Goal: Information Seeking & Learning: Learn about a topic

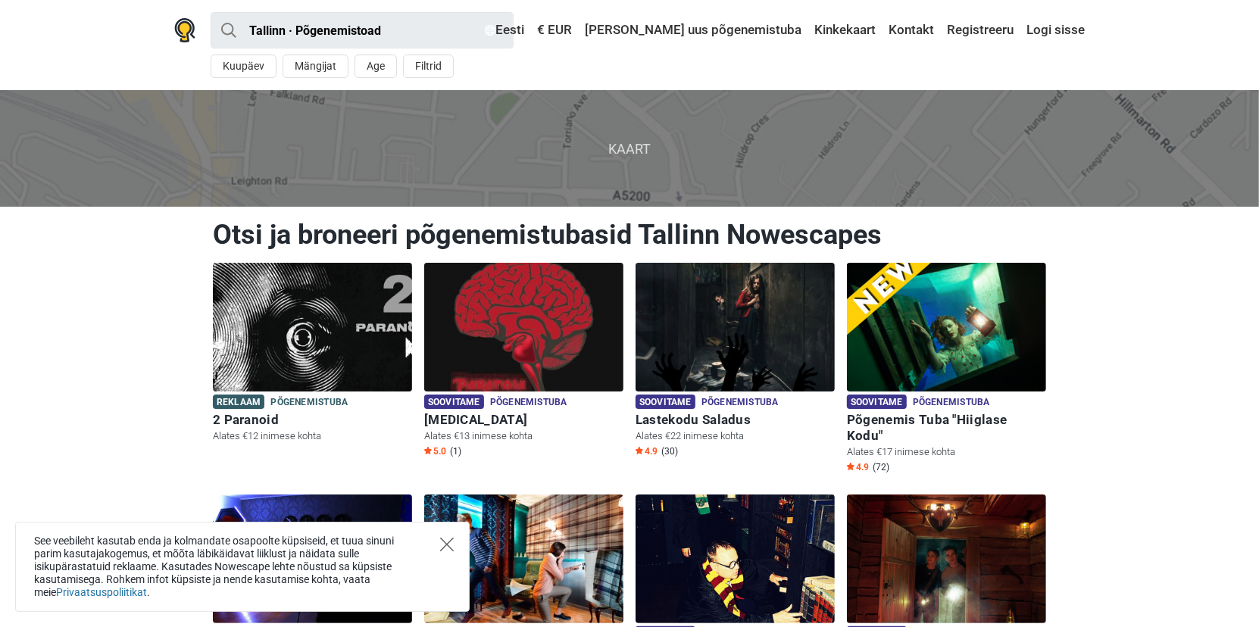
click at [446, 545] on icon "Close" at bounding box center [447, 545] width 14 height 14
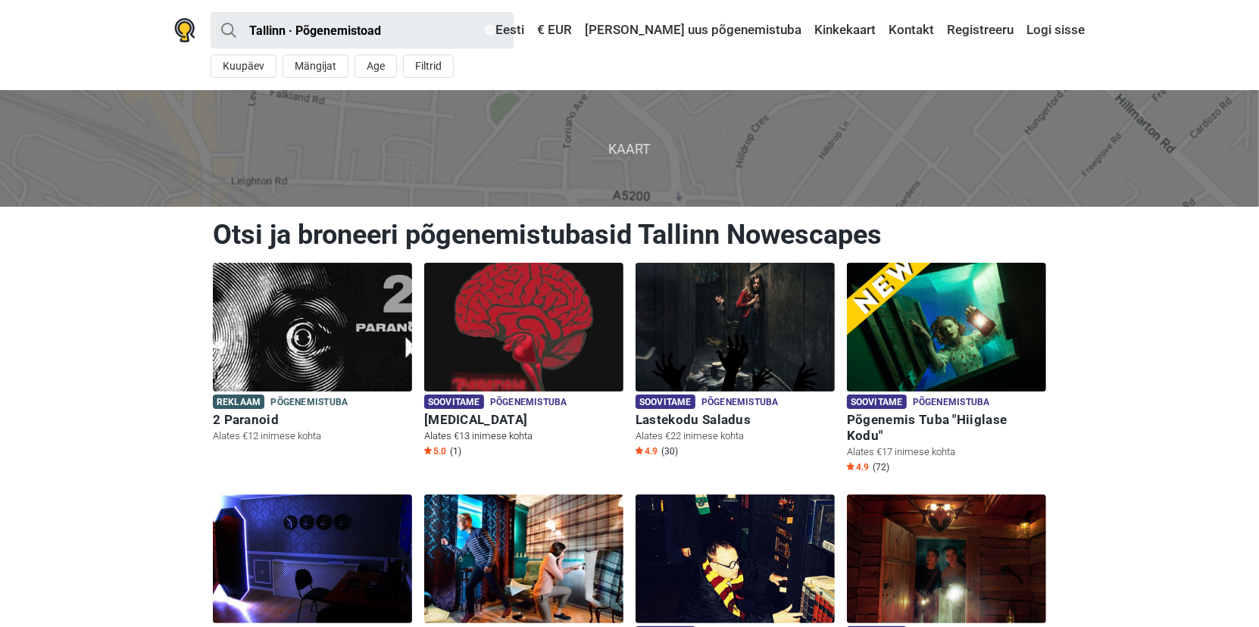
click at [524, 399] on span "Põgenemistuba" at bounding box center [528, 403] width 77 height 17
click at [731, 344] on img at bounding box center [735, 327] width 199 height 129
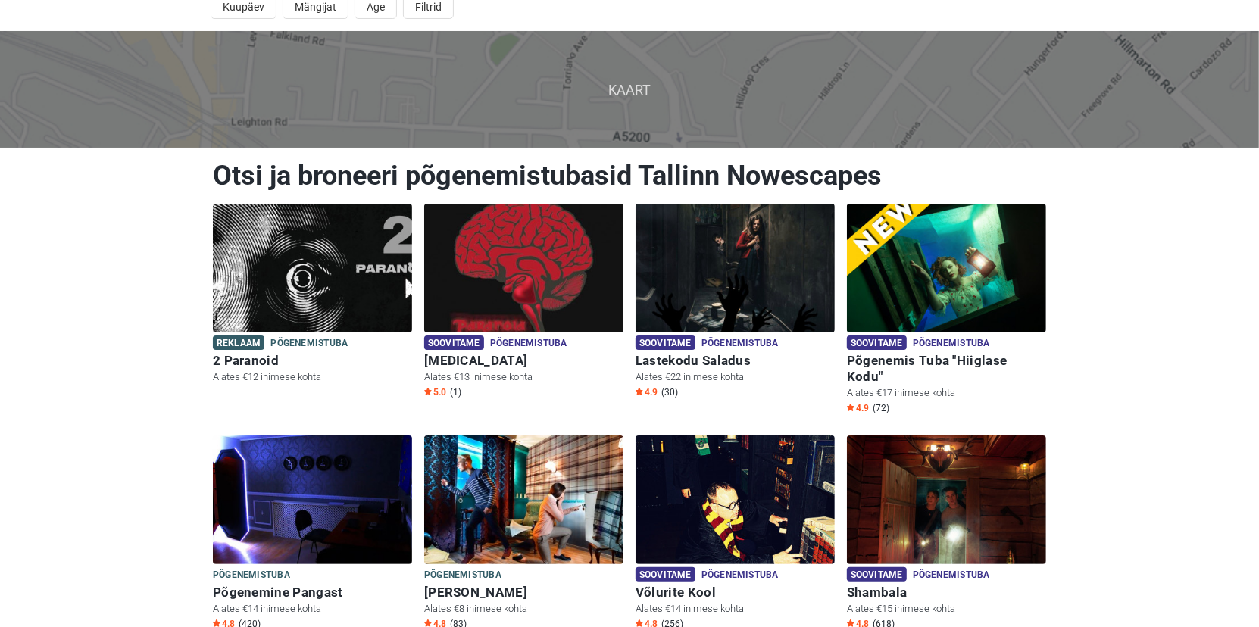
scroll to position [152, 0]
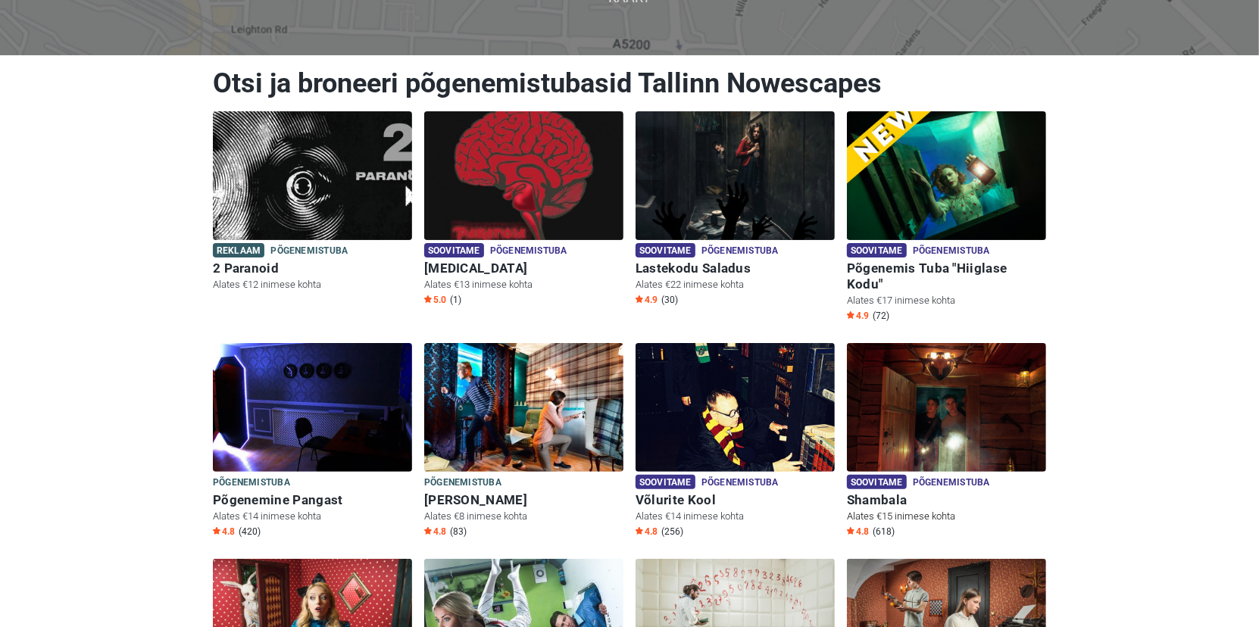
click at [971, 393] on img at bounding box center [946, 407] width 199 height 129
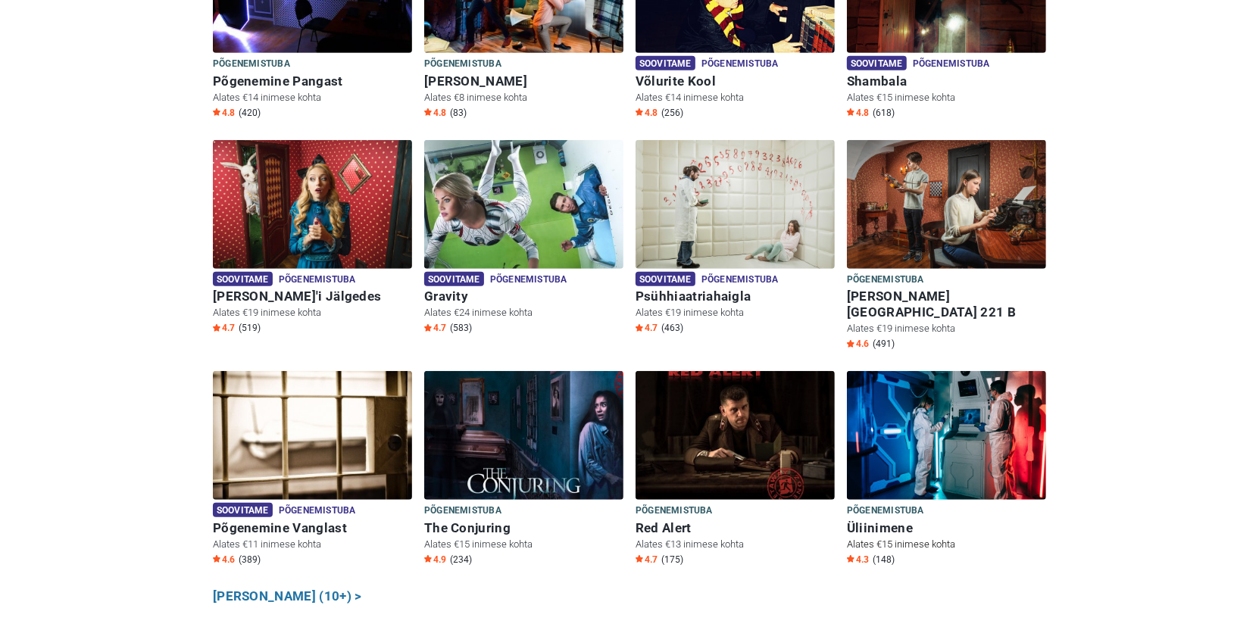
scroll to position [606, 0]
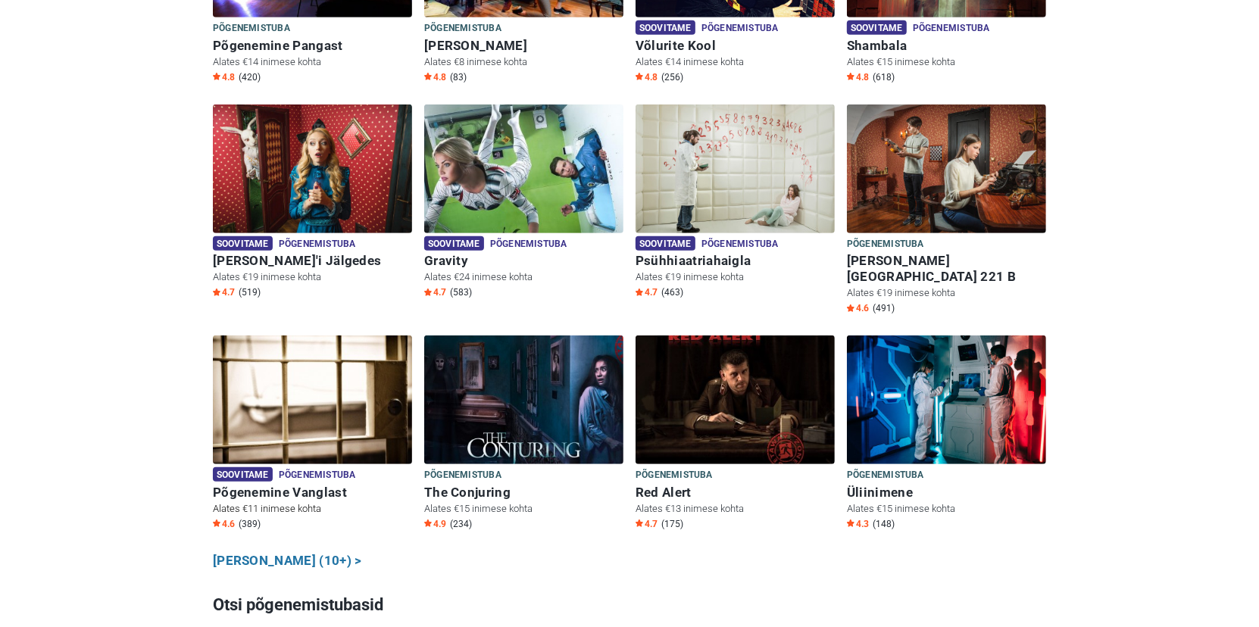
click at [343, 348] on img at bounding box center [312, 400] width 199 height 129
click at [556, 369] on img at bounding box center [523, 400] width 199 height 129
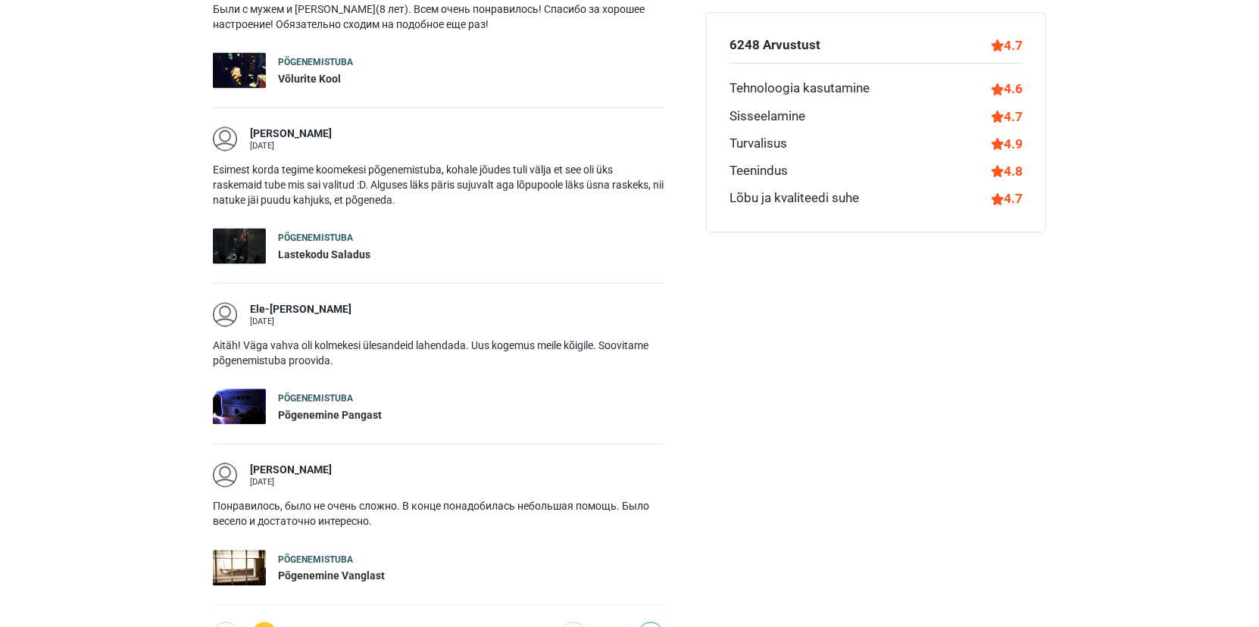
scroll to position [2425, 0]
click at [304, 623] on link "2" at bounding box center [303, 636] width 26 height 26
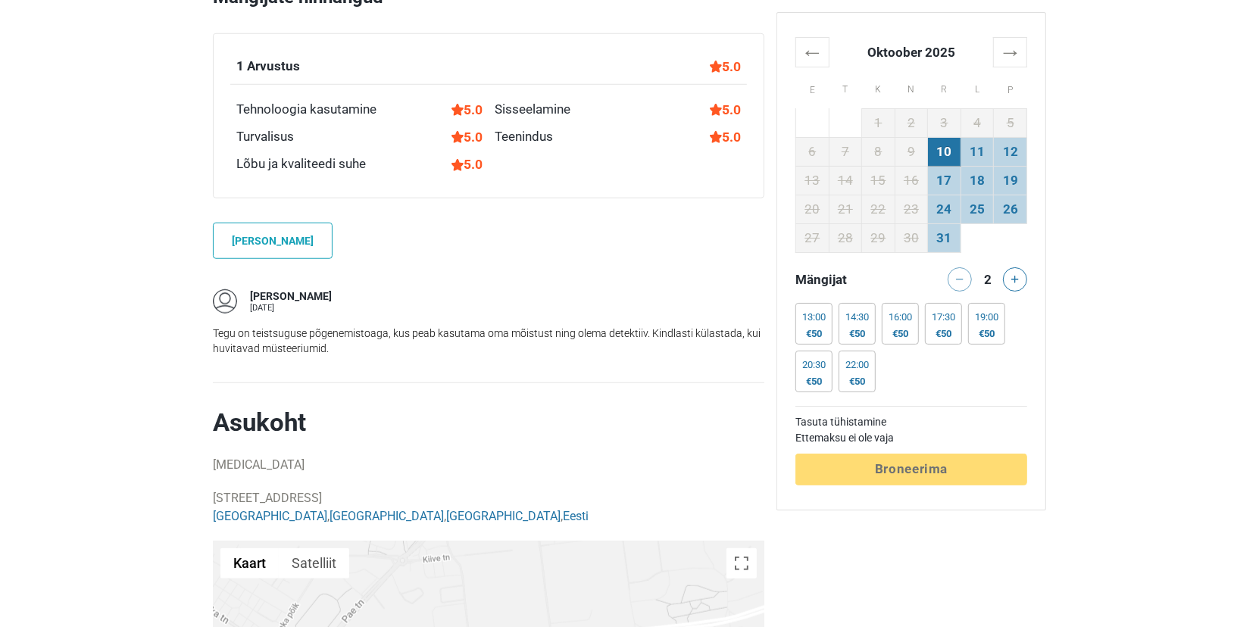
scroll to position [985, 0]
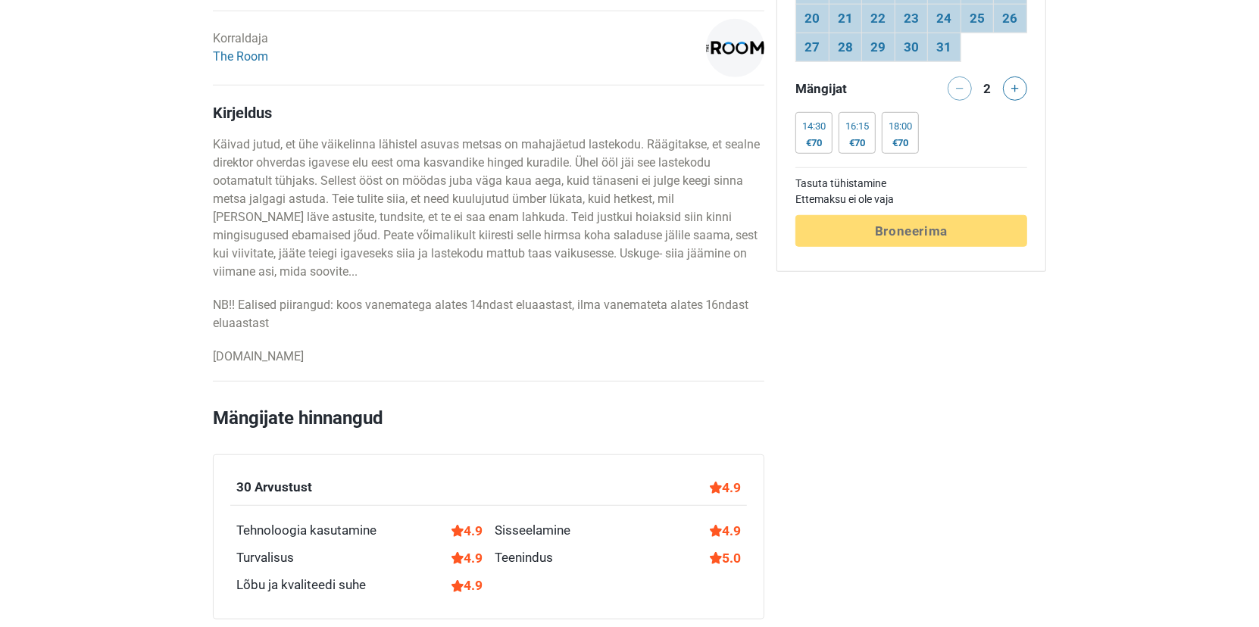
scroll to position [985, 0]
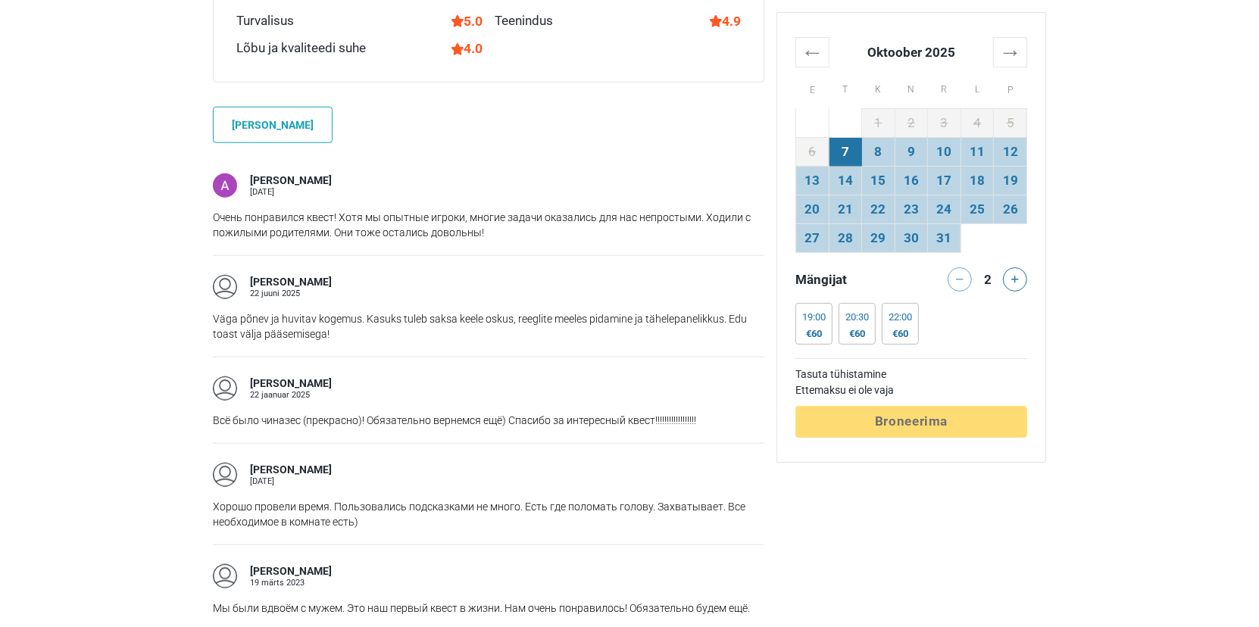
scroll to position [1137, 0]
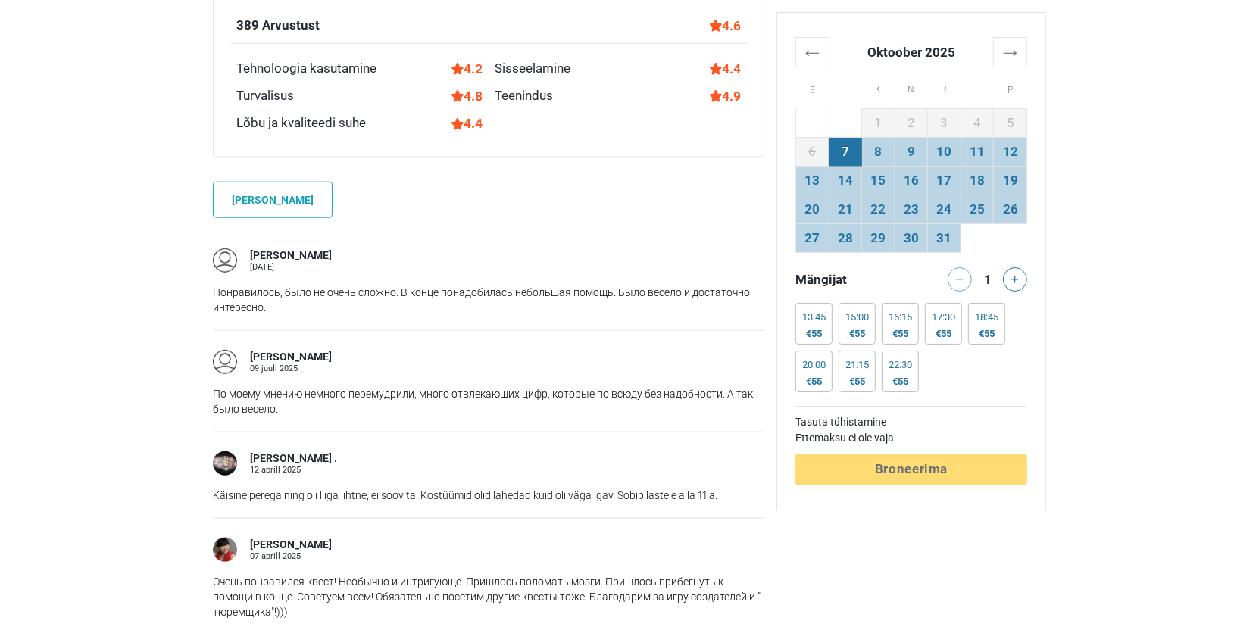
scroll to position [1212, 0]
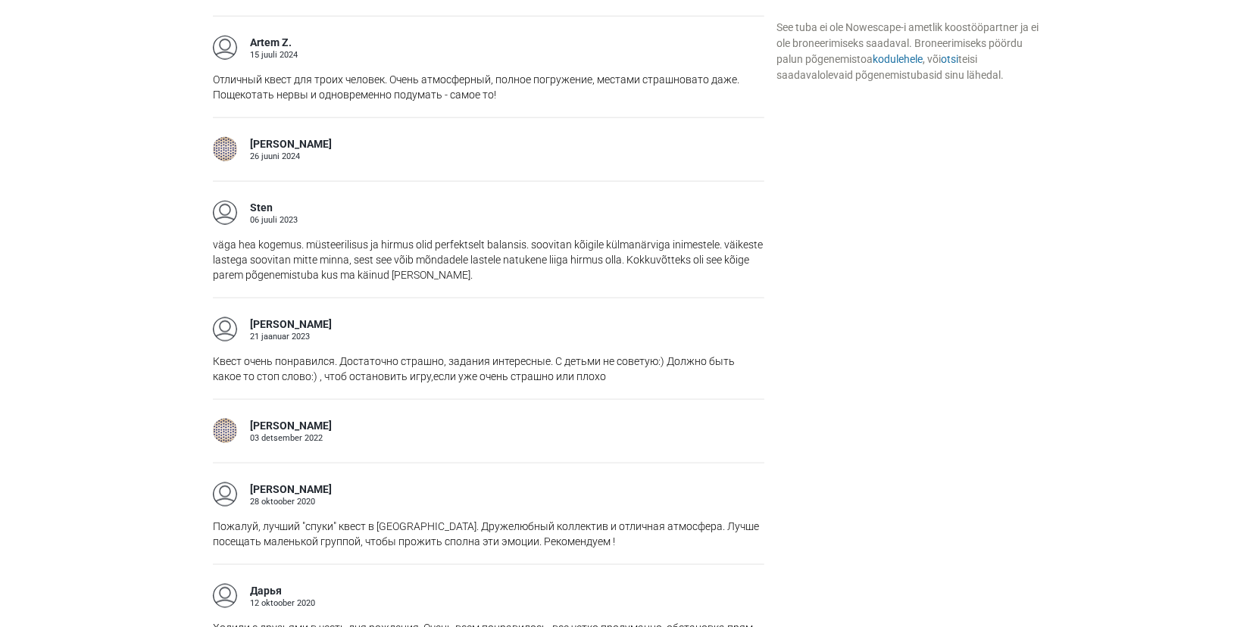
scroll to position [1440, 0]
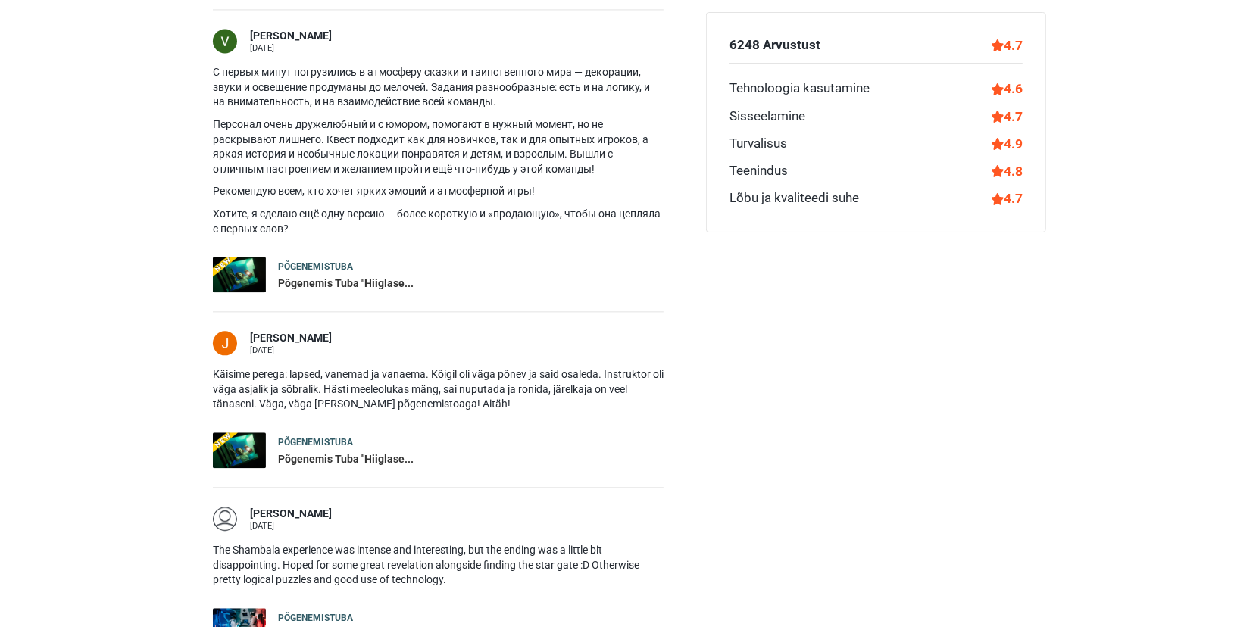
scroll to position [2668, 0]
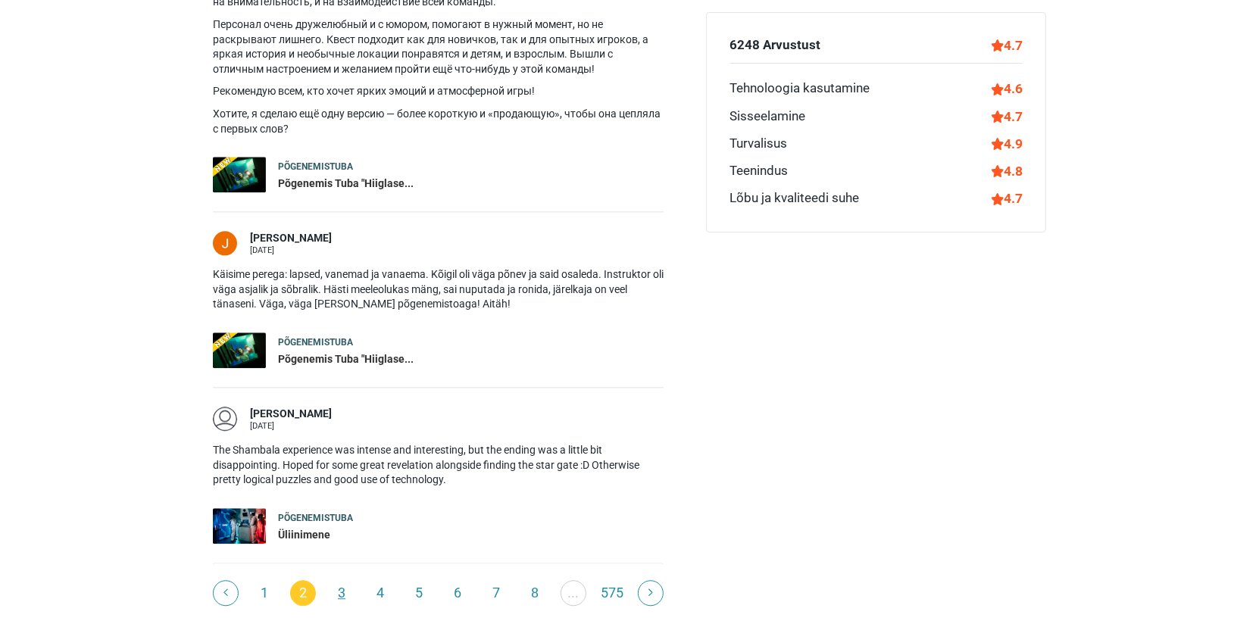
click at [346, 580] on link "3" at bounding box center [342, 593] width 26 height 26
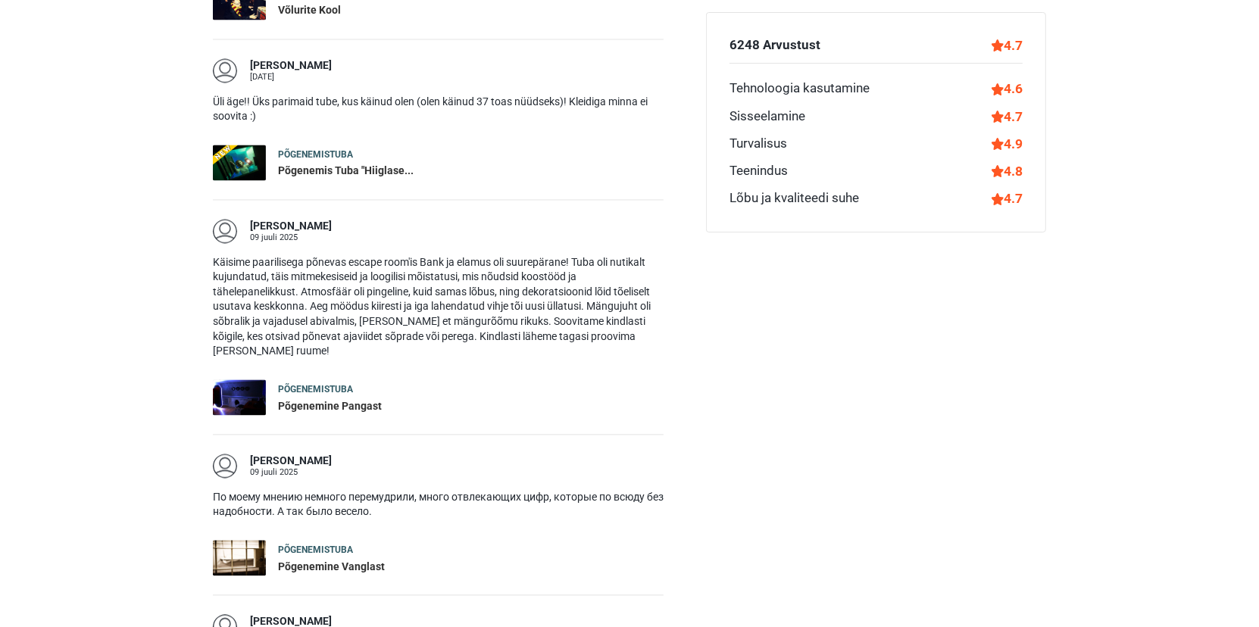
scroll to position [2517, 0]
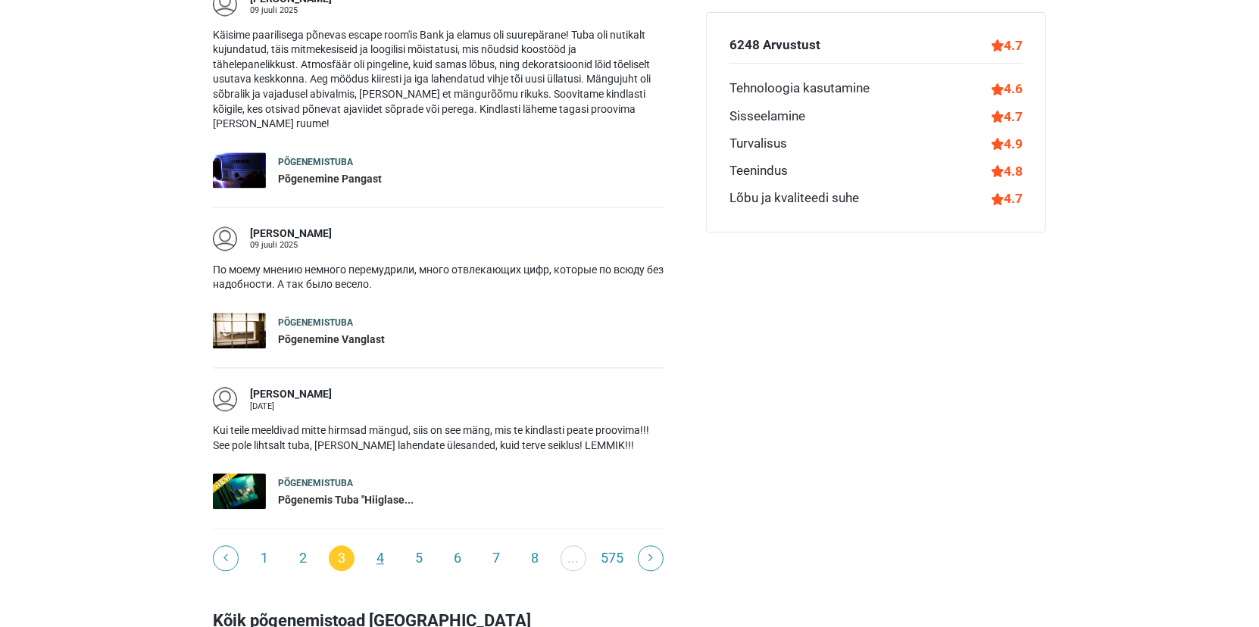
click at [380, 546] on link "4" at bounding box center [381, 559] width 26 height 26
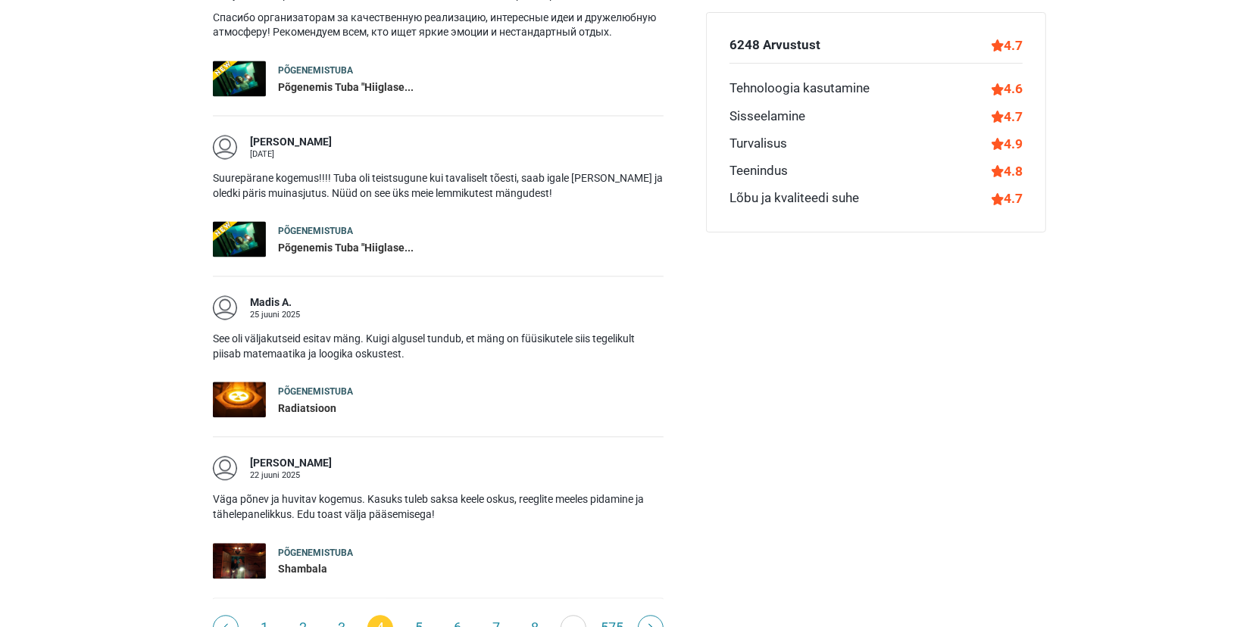
scroll to position [2441, 0]
click at [424, 615] on link "5" at bounding box center [419, 628] width 26 height 26
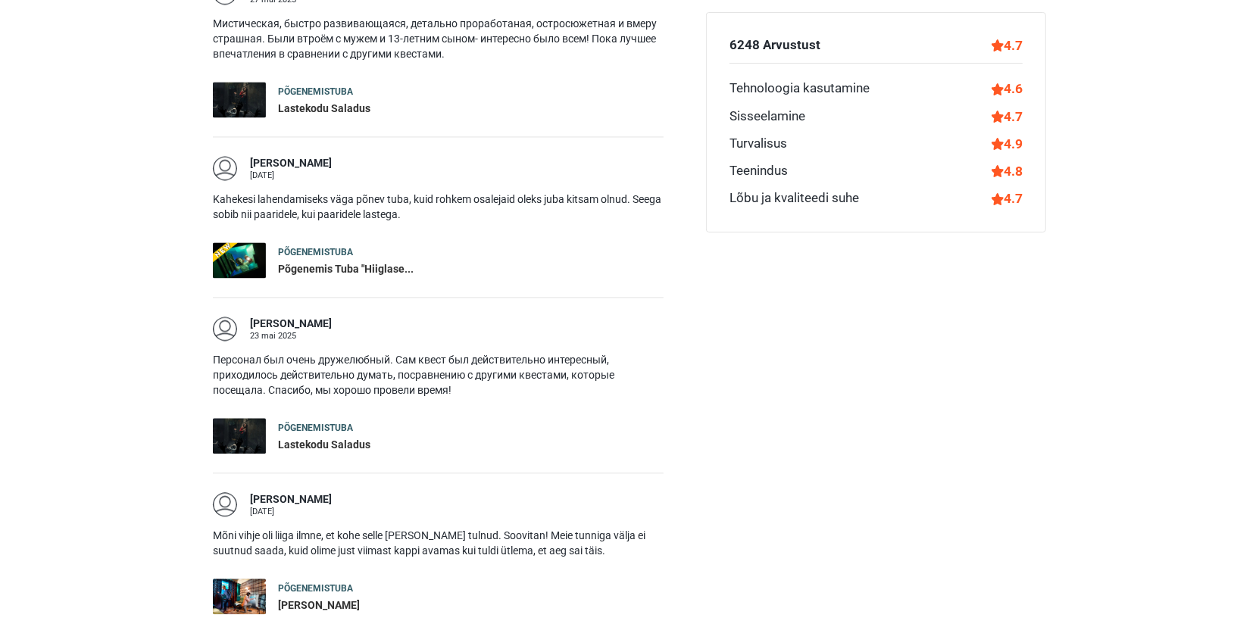
scroll to position [2517, 0]
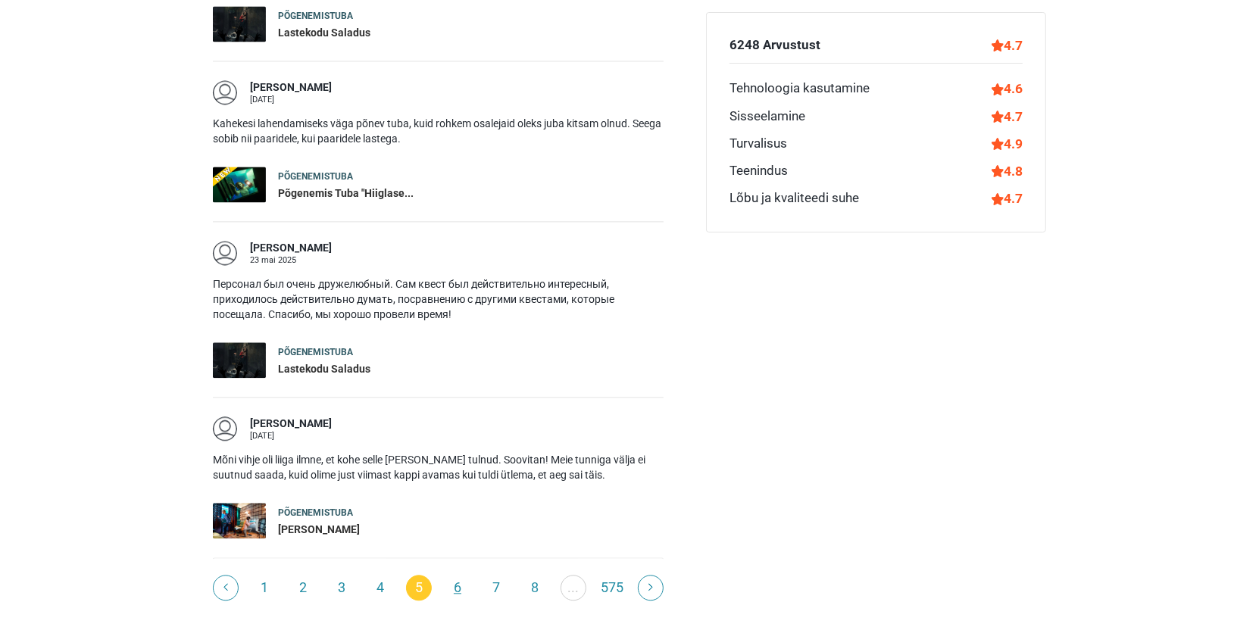
click at [463, 575] on link "6" at bounding box center [458, 588] width 26 height 26
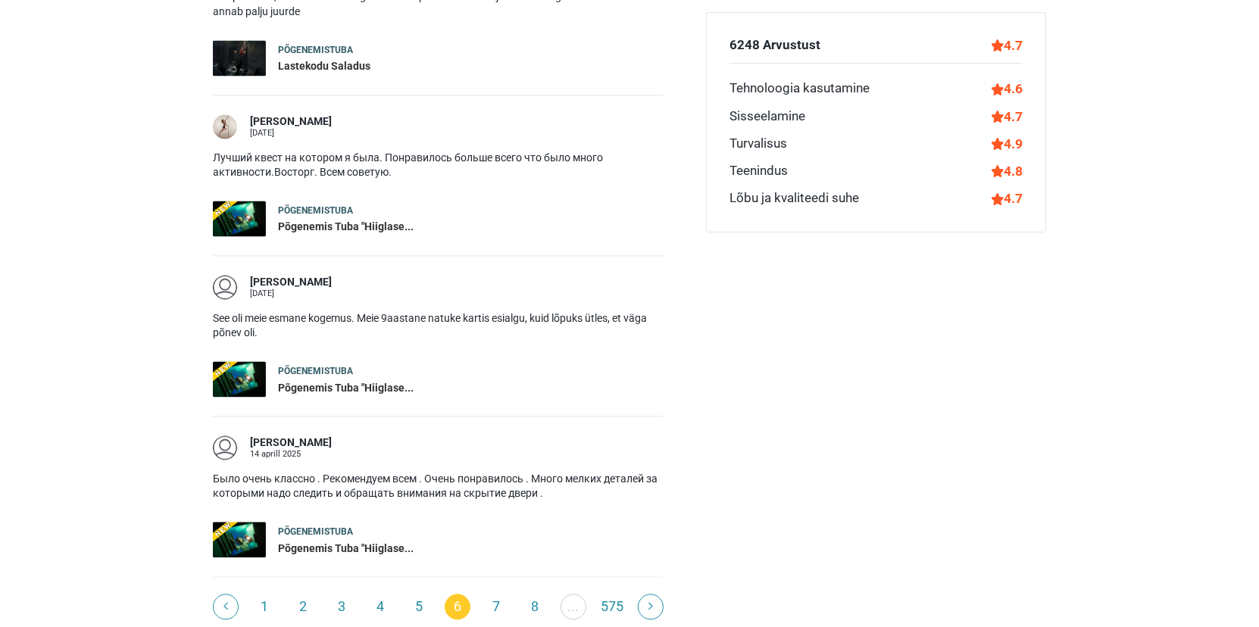
scroll to position [2365, 0]
click at [499, 593] on link "7" at bounding box center [496, 606] width 26 height 26
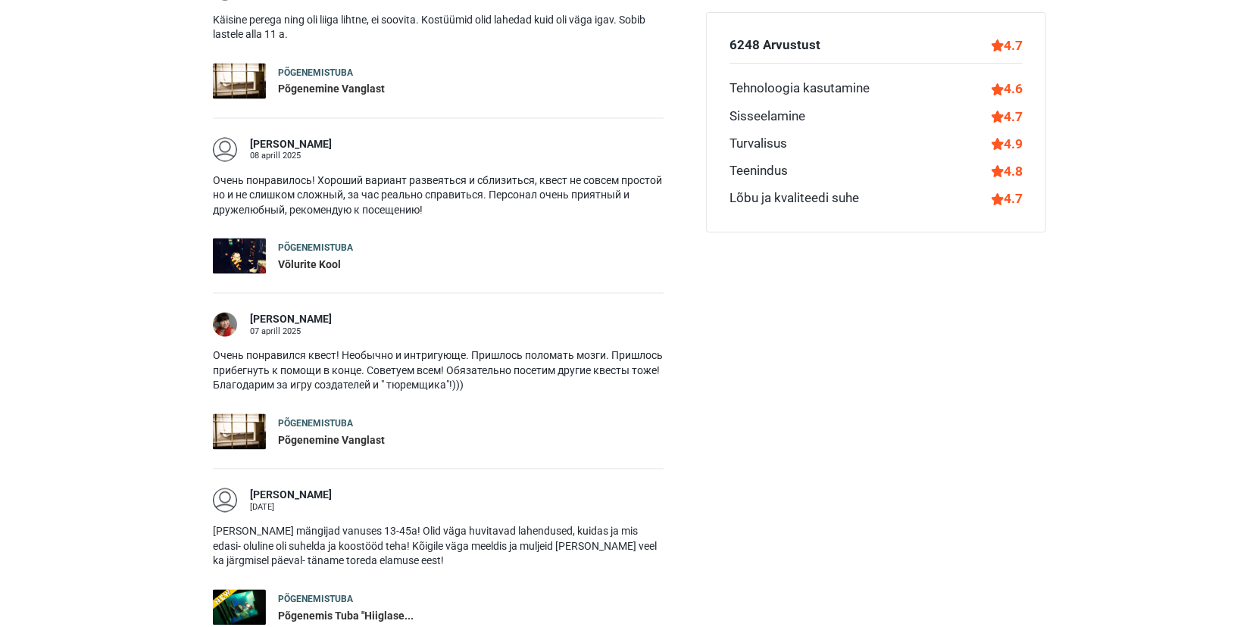
scroll to position [2289, 0]
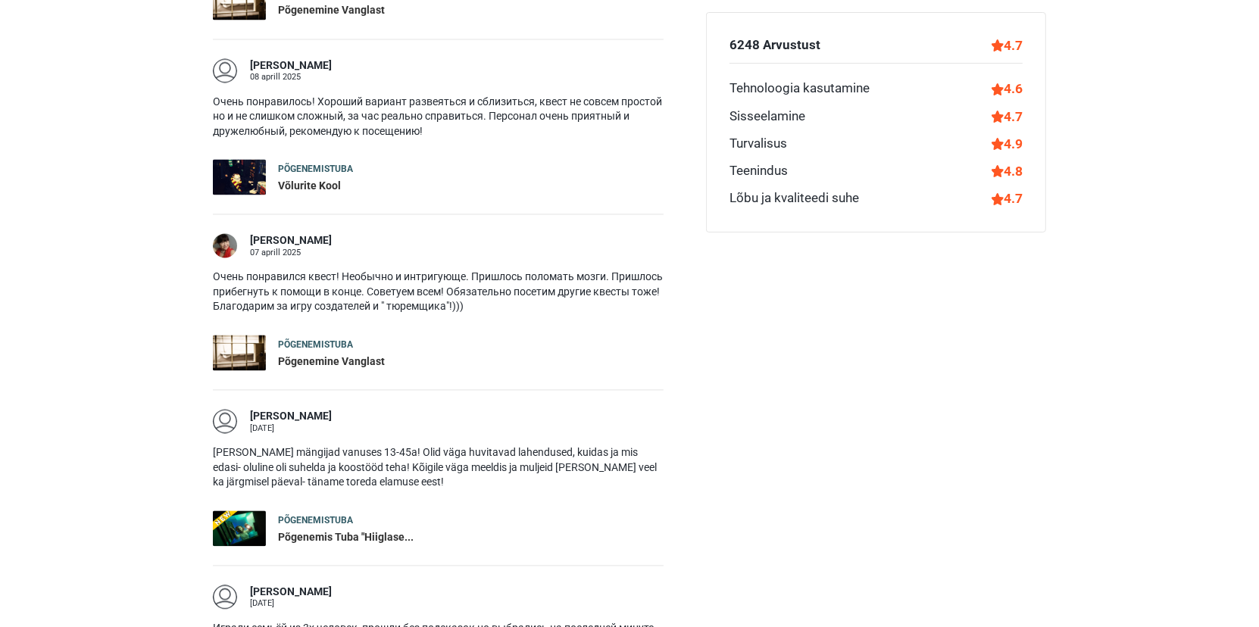
click at [326, 530] on div "Põgenemis Tuba "Hiiglase..." at bounding box center [346, 537] width 136 height 15
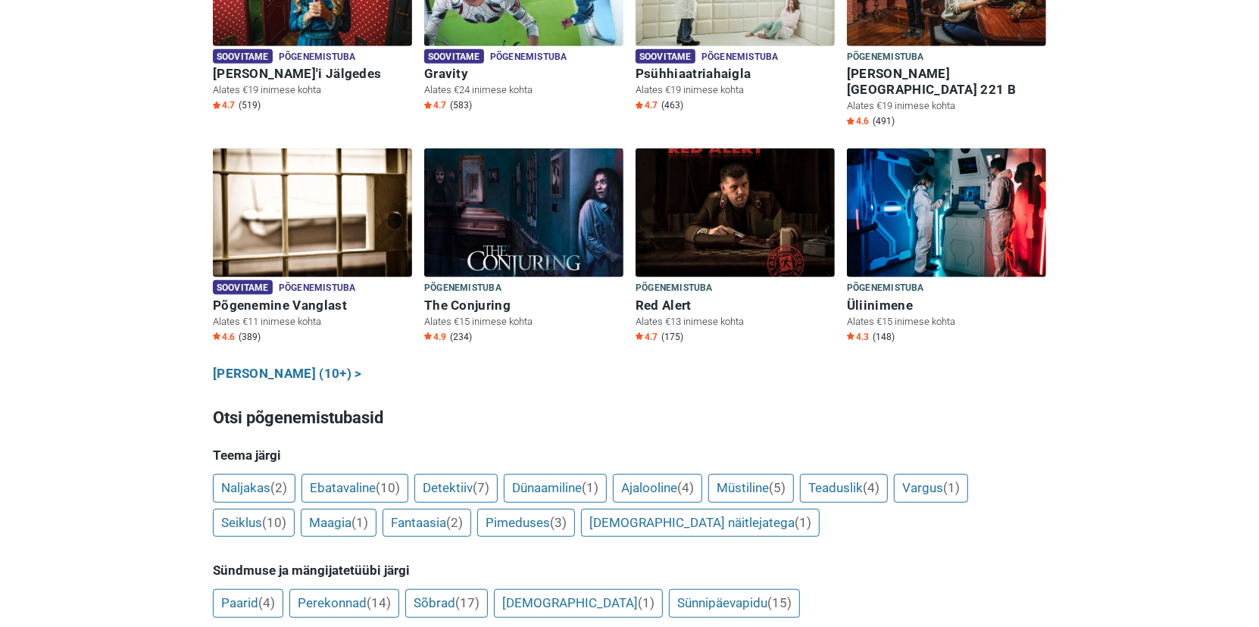
scroll to position [767, 0]
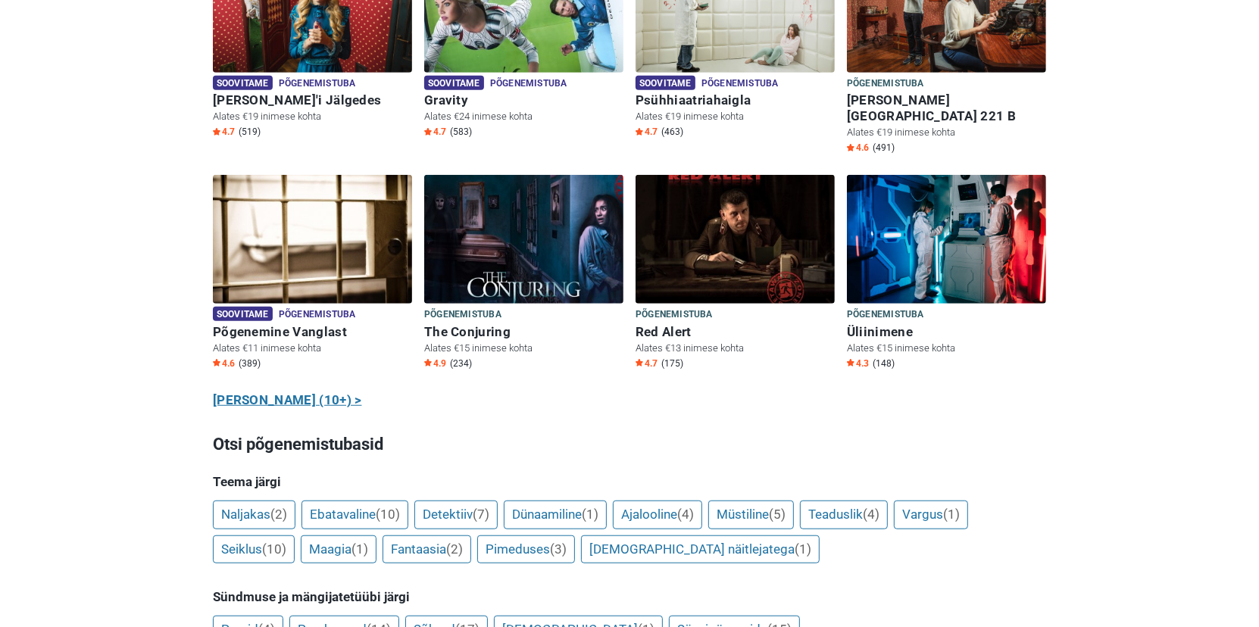
click at [281, 391] on link "Näita kõiki (10+) >" at bounding box center [287, 401] width 149 height 20
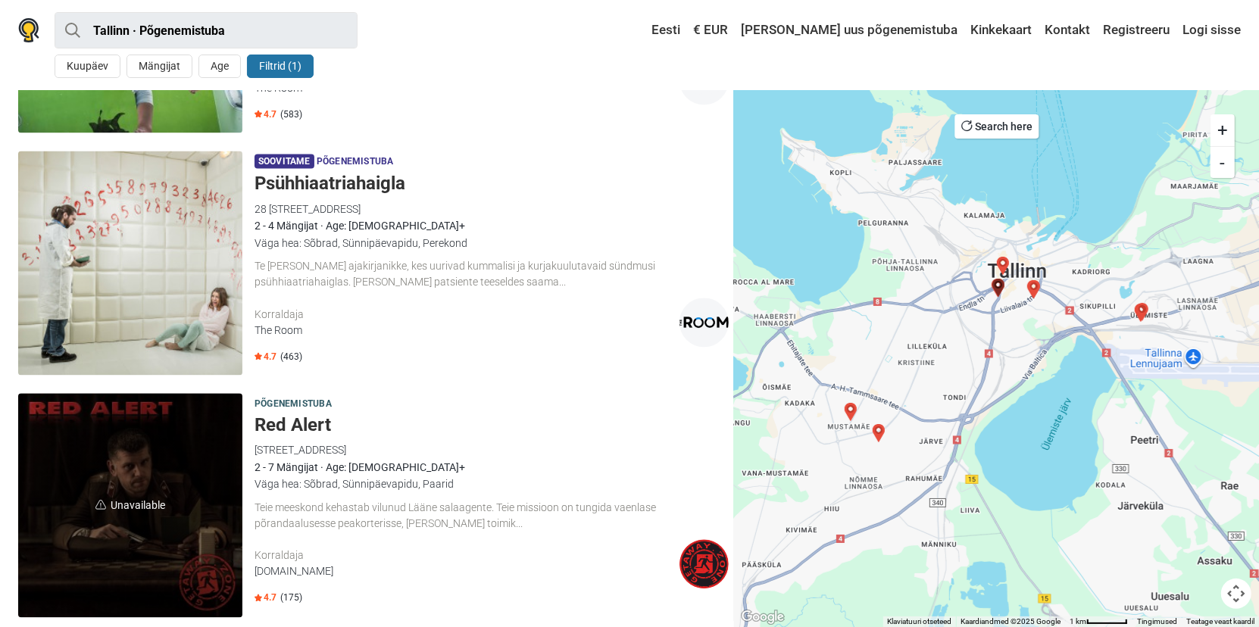
scroll to position [2425, 0]
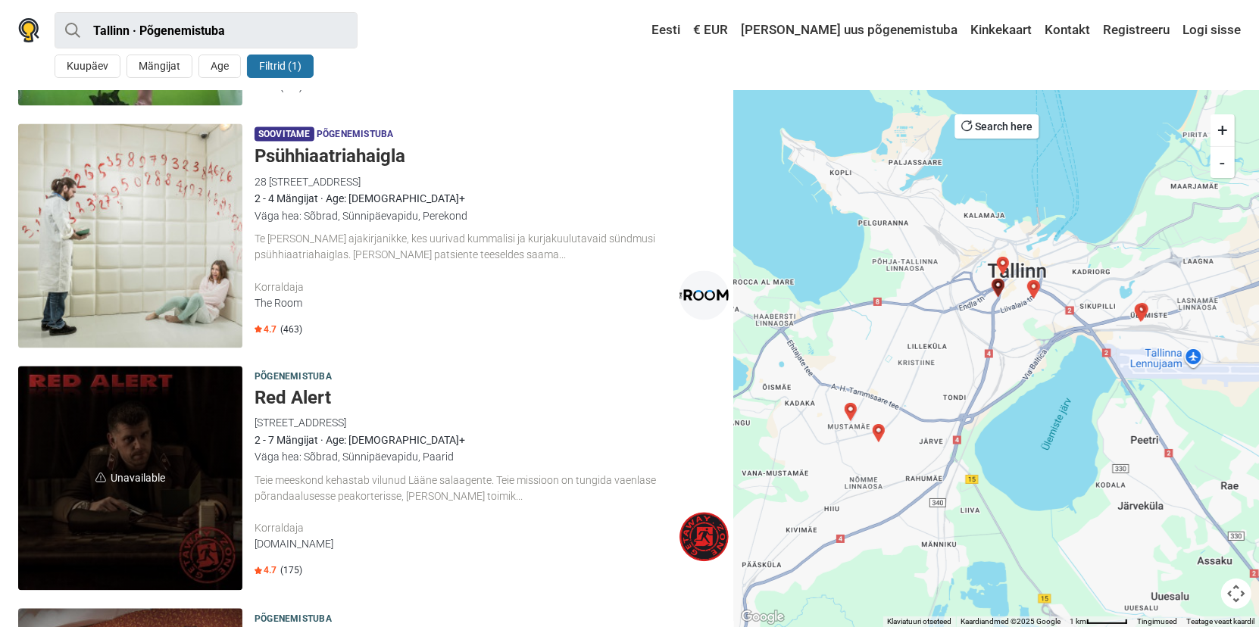
click at [176, 270] on img at bounding box center [130, 236] width 224 height 224
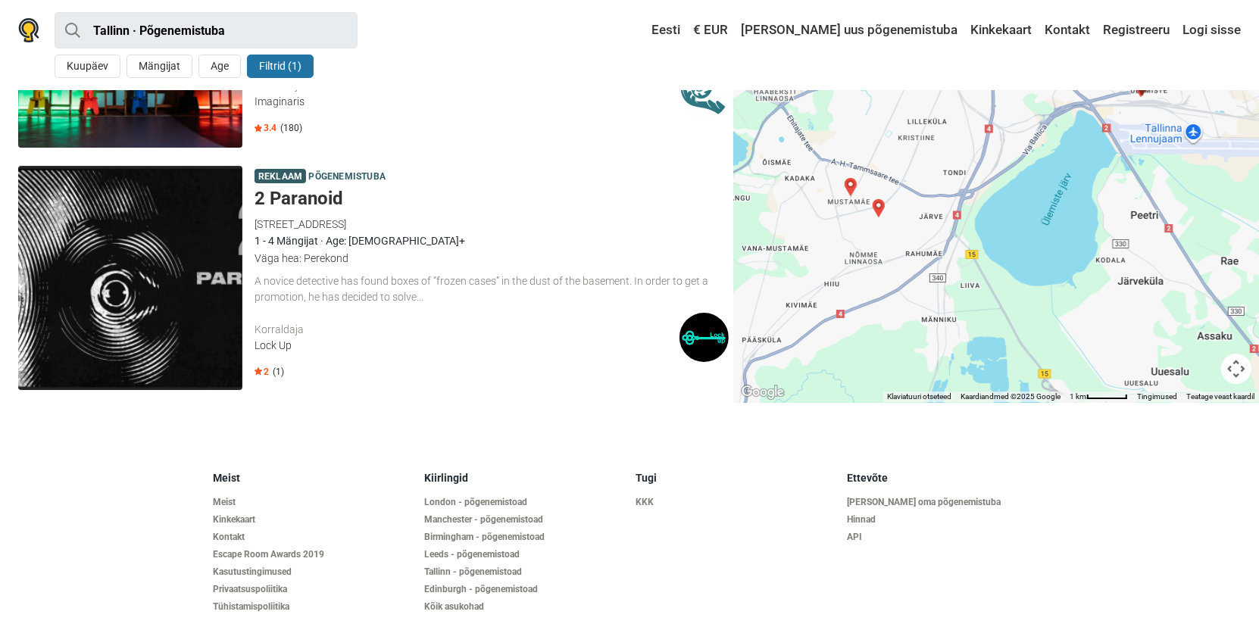
scroll to position [4135, 0]
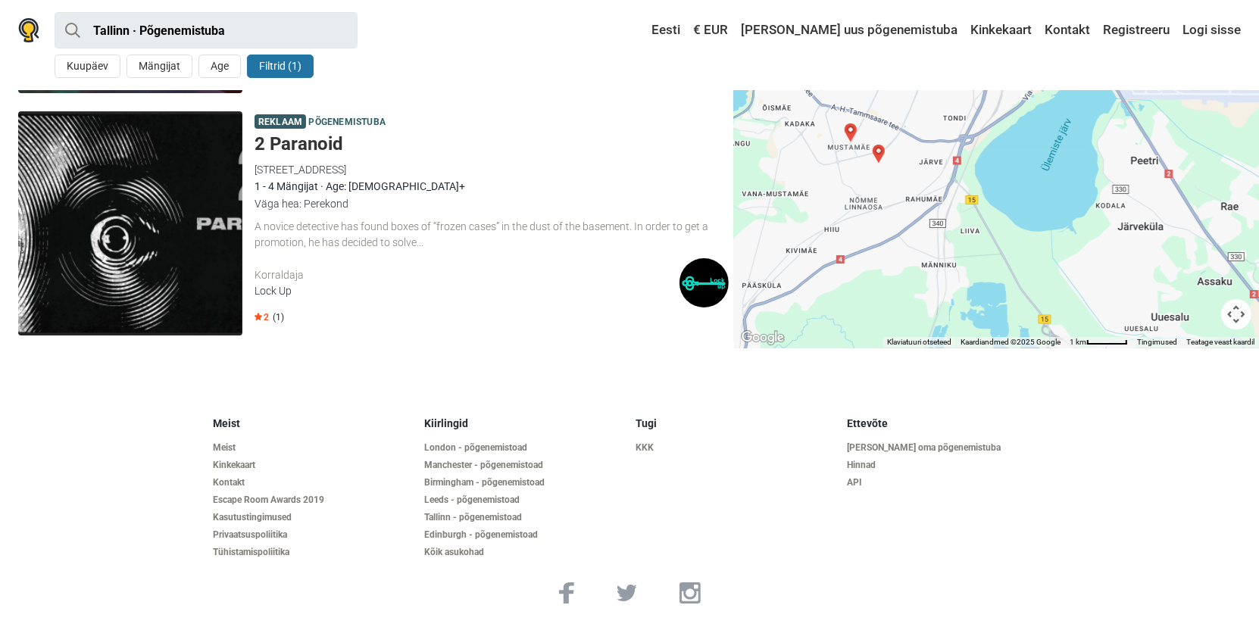
click at [144, 209] on img at bounding box center [130, 223] width 224 height 224
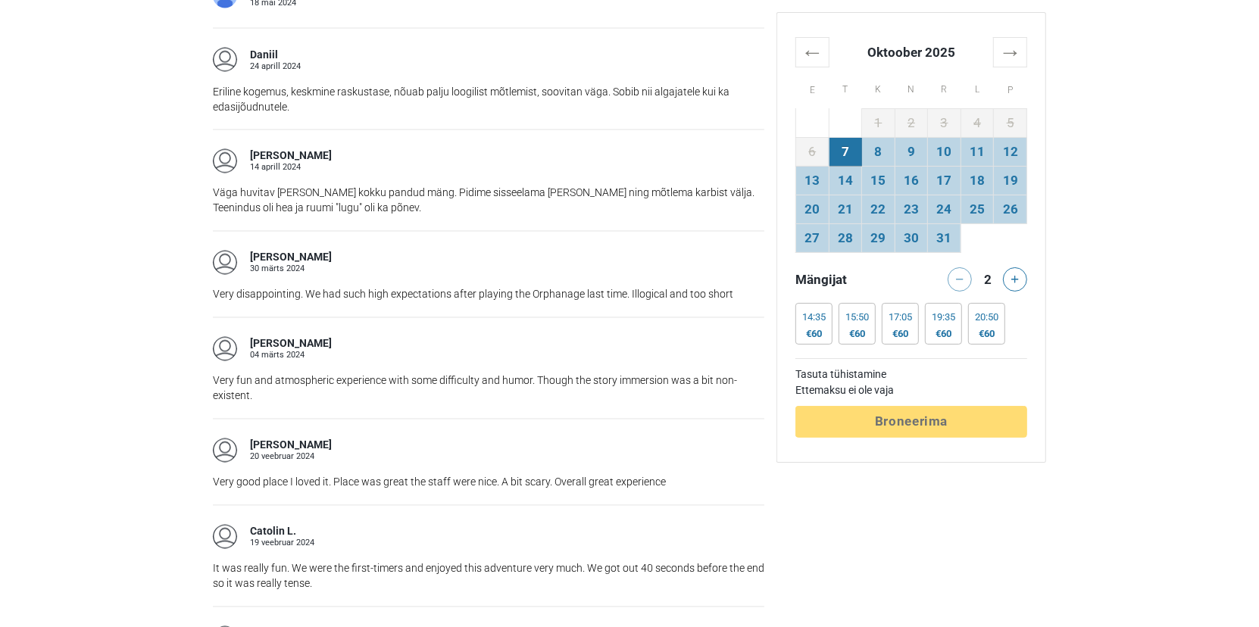
scroll to position [2198, 0]
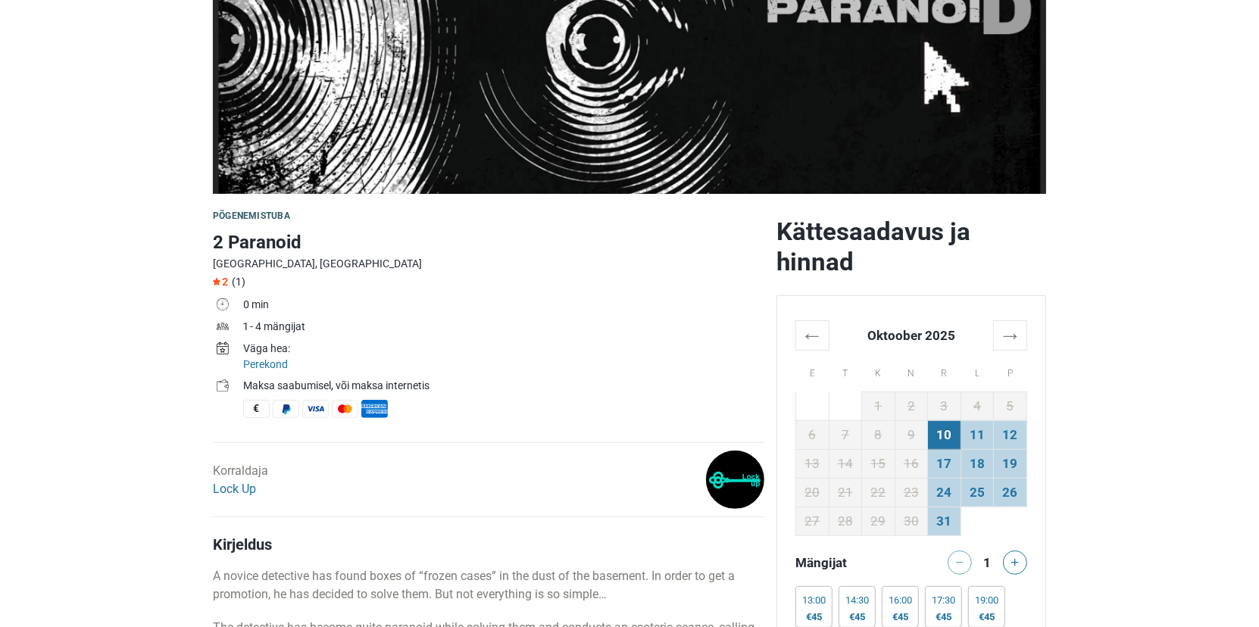
scroll to position [134, 0]
